Goal: Register for event/course

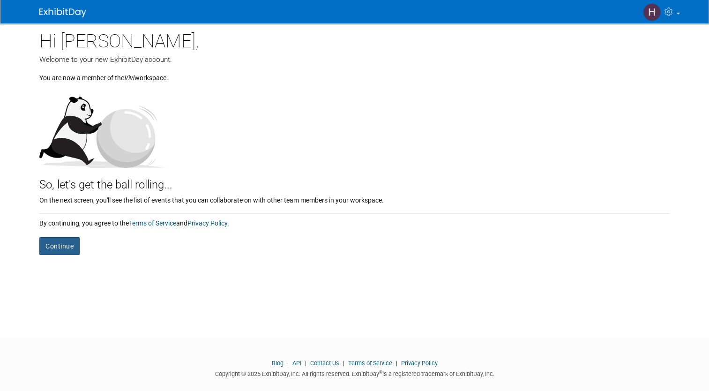
click at [62, 249] on button "Continue" at bounding box center [59, 246] width 40 height 18
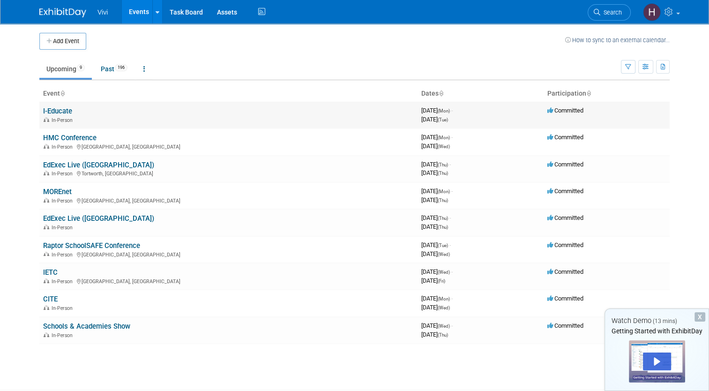
click at [45, 111] on link "I-Educate" at bounding box center [57, 111] width 29 height 8
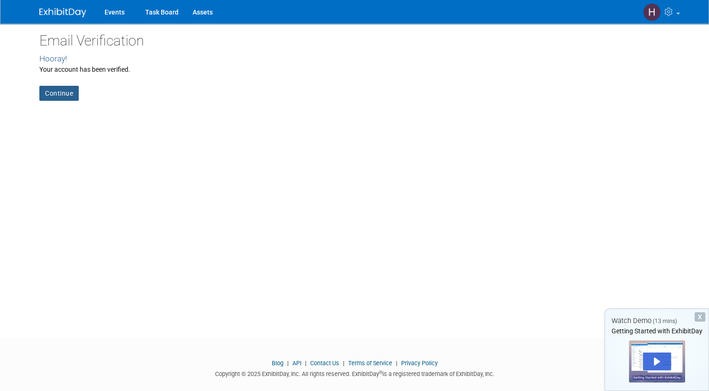
click at [59, 90] on link "Continue" at bounding box center [58, 93] width 39 height 15
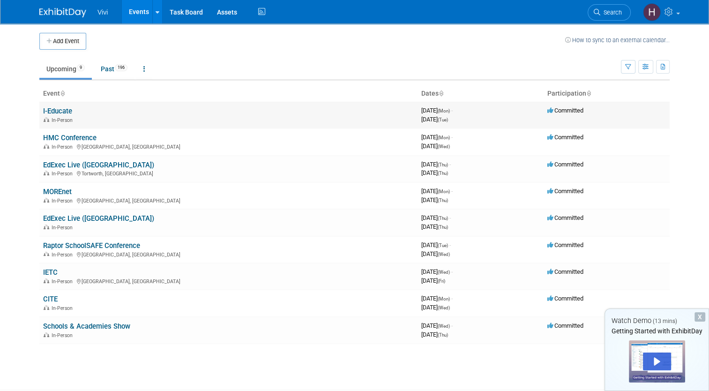
click at [51, 107] on link "I-Educate" at bounding box center [57, 111] width 29 height 8
